Goal: Find contact information: Find contact information

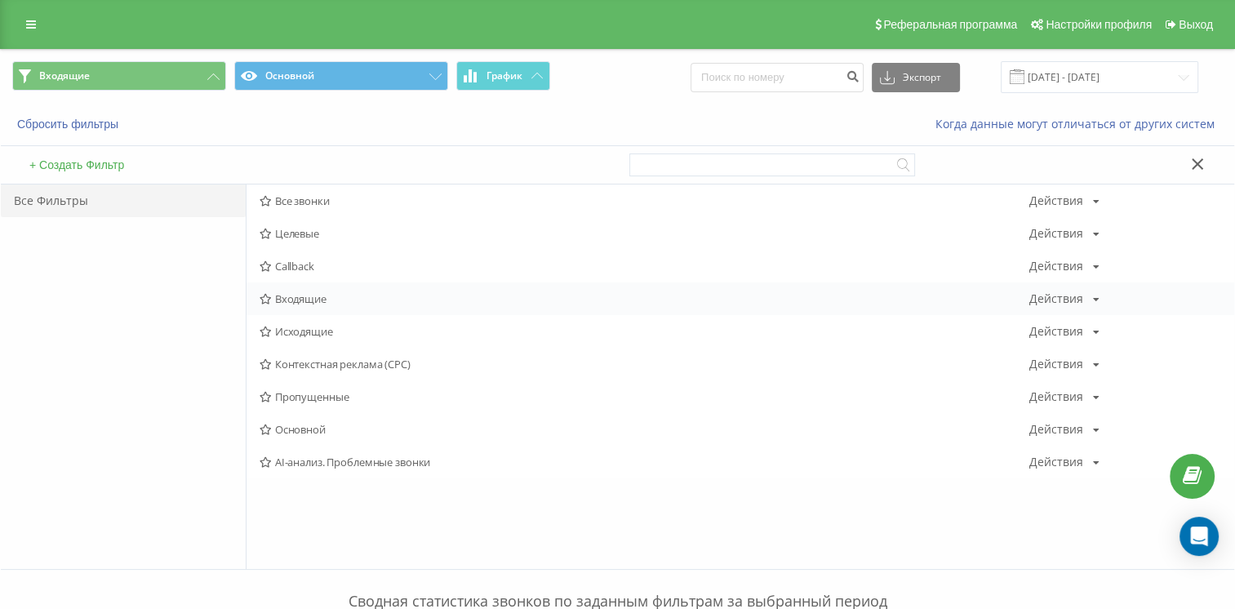
click at [287, 302] on span "Входящие" at bounding box center [644, 298] width 769 height 11
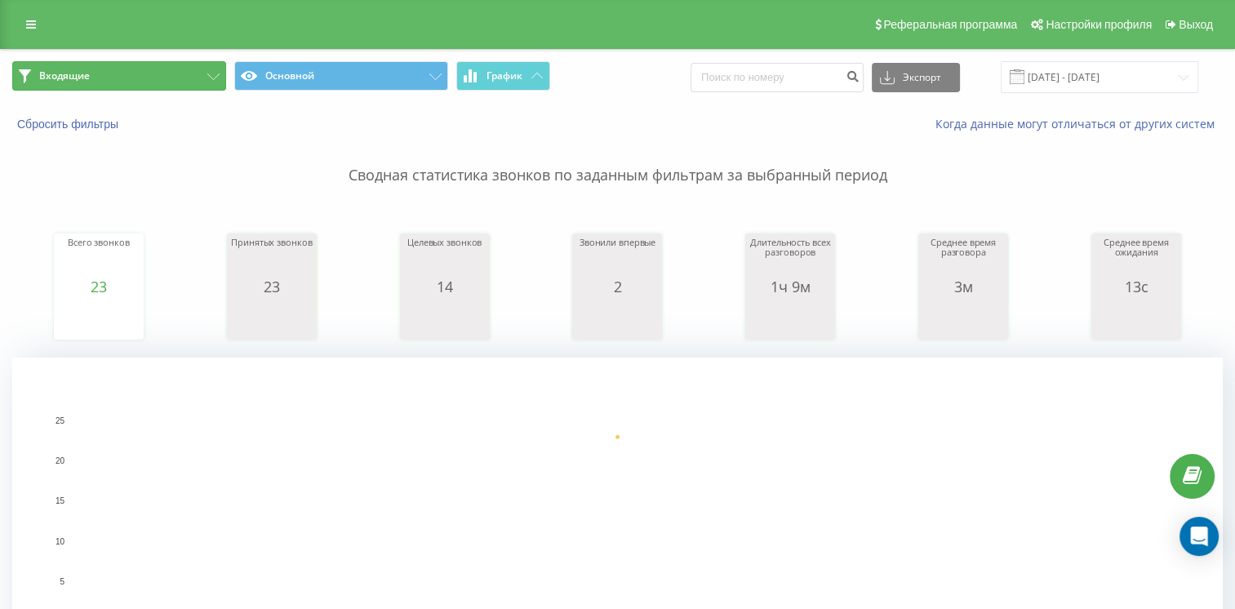
click at [160, 79] on button "Входящие" at bounding box center [119, 75] width 214 height 29
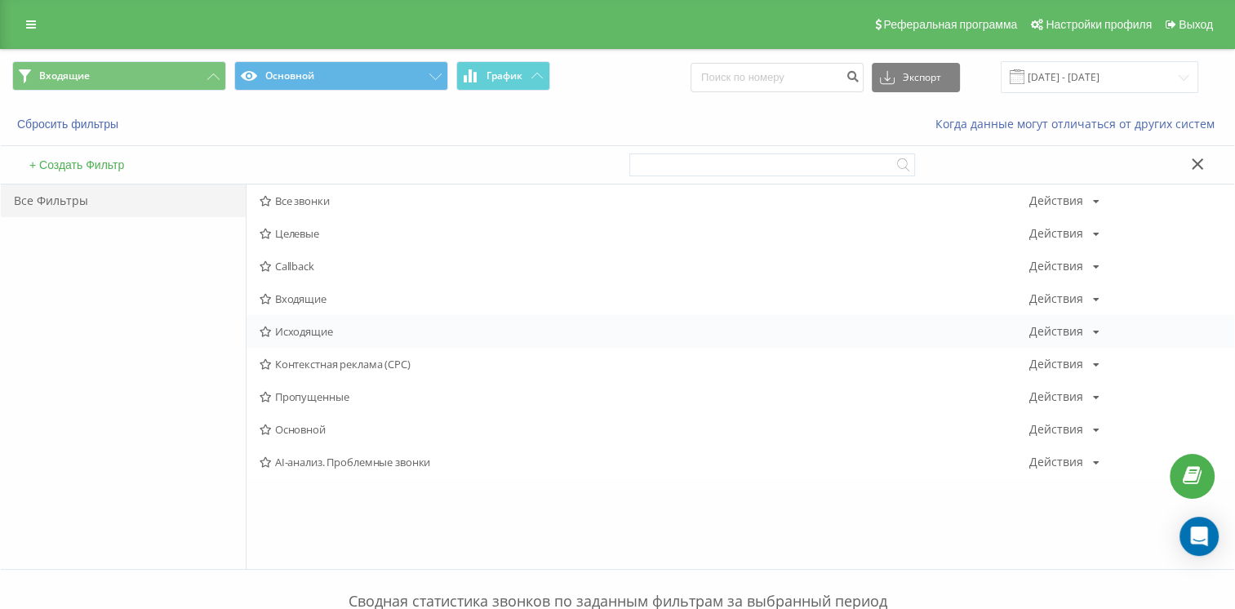
click at [287, 328] on span "Исходящие" at bounding box center [644, 331] width 769 height 11
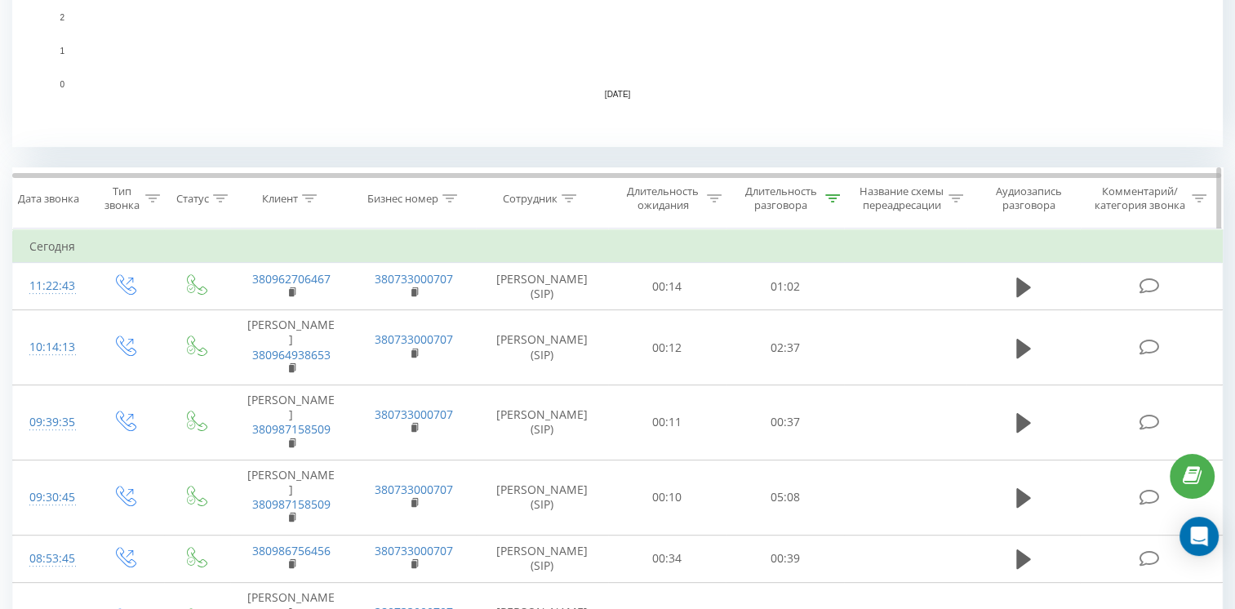
scroll to position [673, 0]
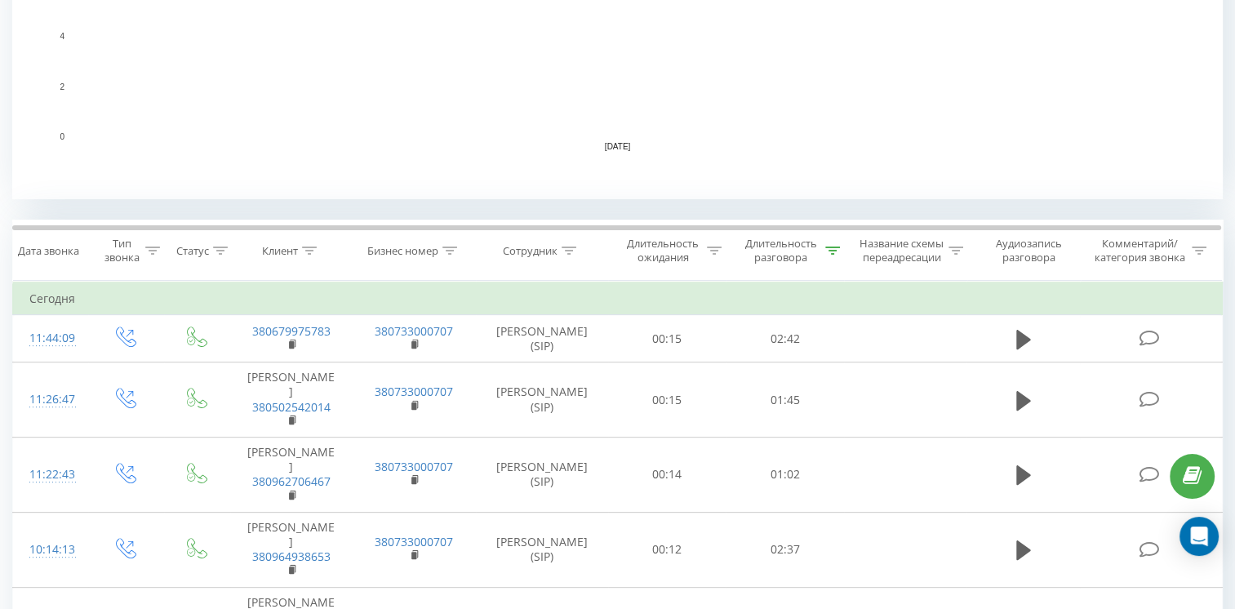
scroll to position [490, 0]
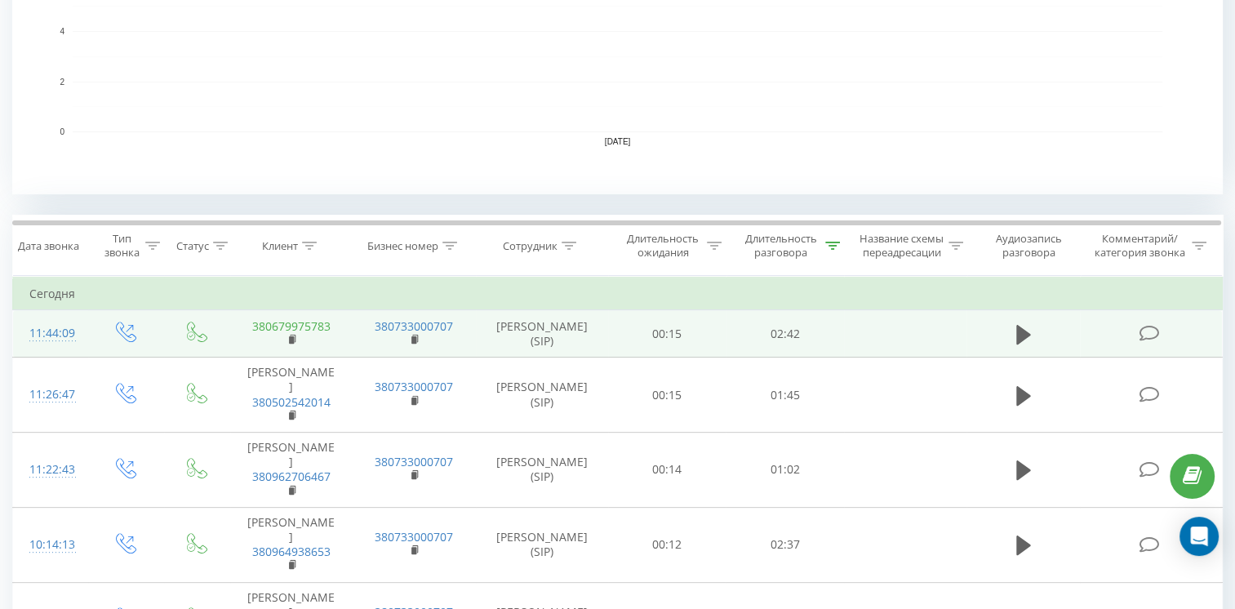
click at [292, 334] on link "380679975783" at bounding box center [291, 326] width 78 height 16
drag, startPoint x: 336, startPoint y: 344, endPoint x: 252, endPoint y: 345, distance: 84.1
click at [252, 345] on td "380679975783" at bounding box center [291, 333] width 122 height 47
copy link "380679975783"
